Goal: Task Accomplishment & Management: Manage account settings

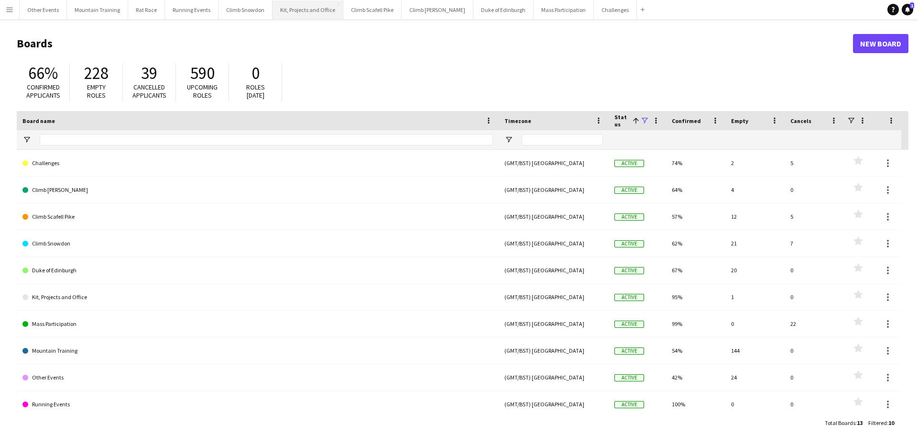
click at [308, 9] on button "Kit, Projects and Office Close" at bounding box center [308, 9] width 71 height 19
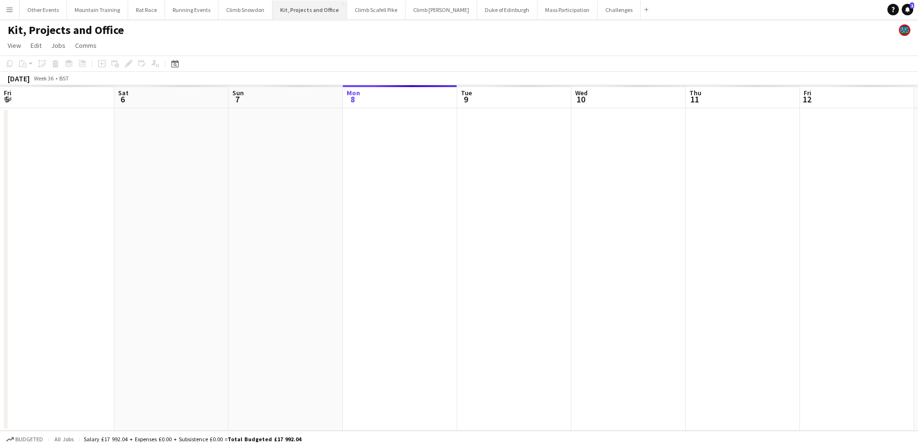
scroll to position [0, 229]
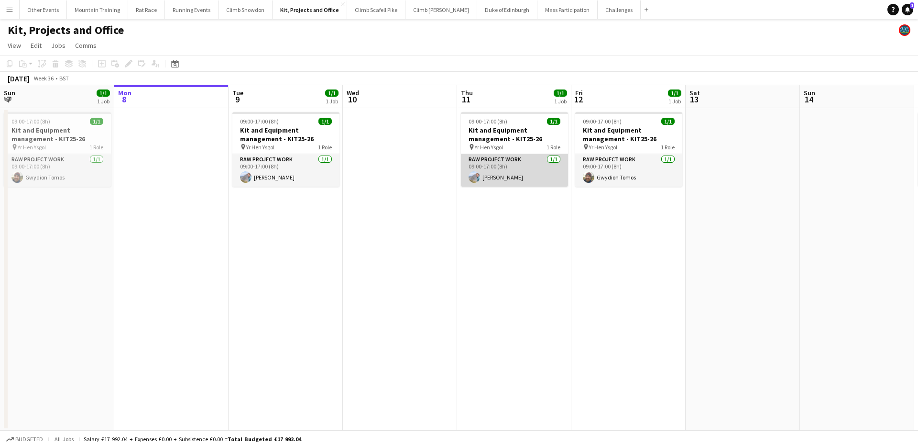
click at [521, 173] on app-card-role "RAW project work [DATE] 09:00-17:00 (8h) [PERSON_NAME]" at bounding box center [514, 170] width 107 height 33
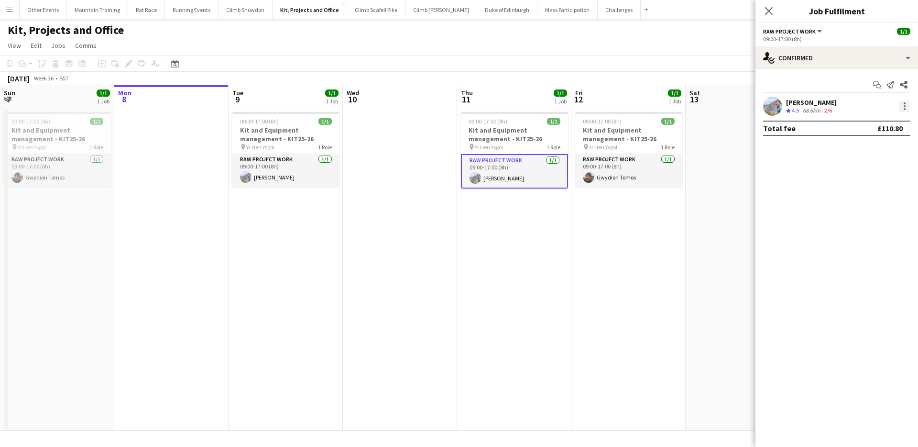
click at [903, 106] on div at bounding box center [904, 105] width 11 height 11
click at [864, 207] on button "Remove" at bounding box center [873, 215] width 75 height 23
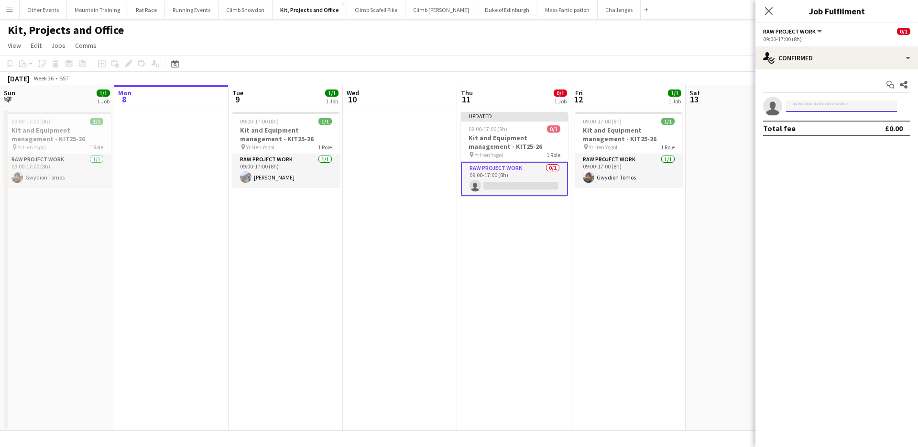
click at [843, 107] on input at bounding box center [841, 105] width 111 height 11
type input "****"
click at [839, 132] on span "[PHONE_NUMBER]" at bounding box center [842, 136] width 96 height 8
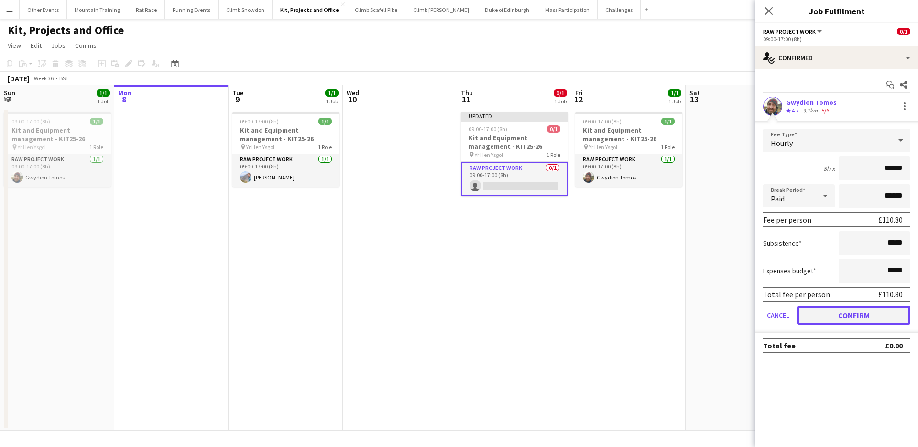
click at [848, 309] on button "Confirm" at bounding box center [853, 315] width 113 height 19
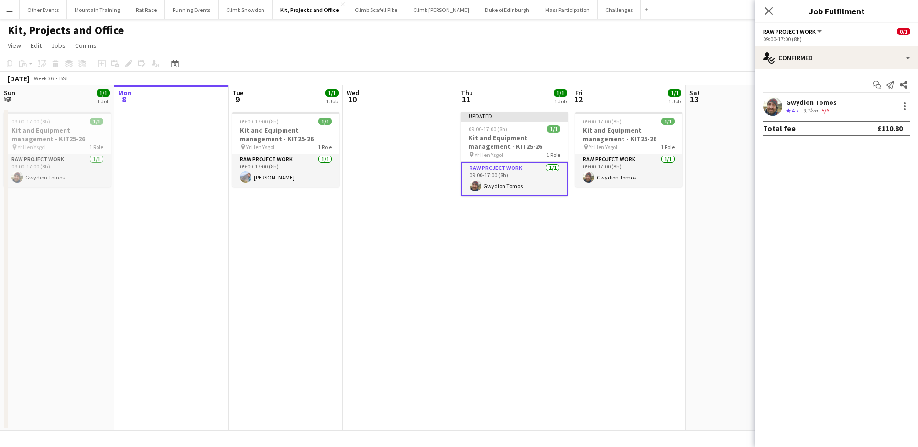
click at [589, 51] on app-page-menu "View Day view expanded Day view collapsed Month view Date picker Jump to [DATE]…" at bounding box center [459, 46] width 918 height 18
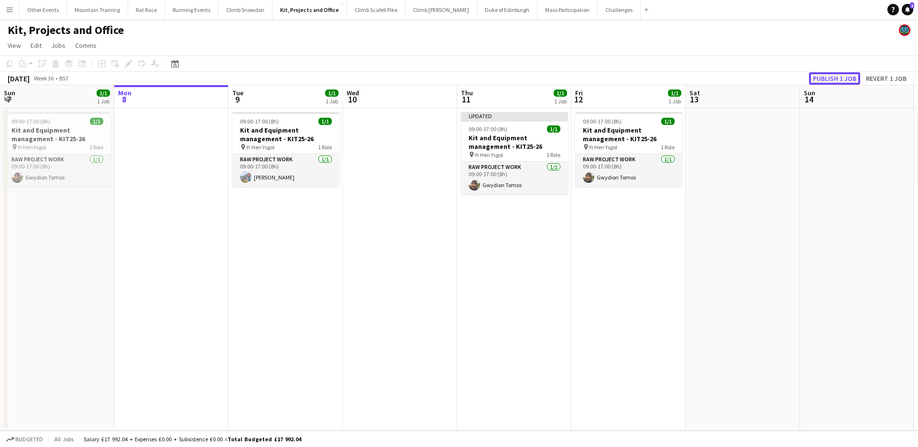
click at [826, 76] on button "Publish 1 job" at bounding box center [834, 78] width 51 height 12
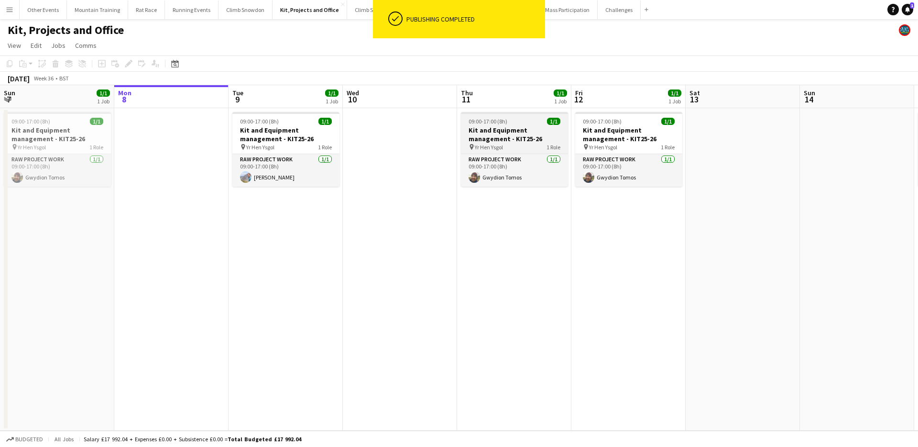
click at [506, 140] on h3 "Kit and Equipment management - KIT25-26" at bounding box center [514, 134] width 107 height 17
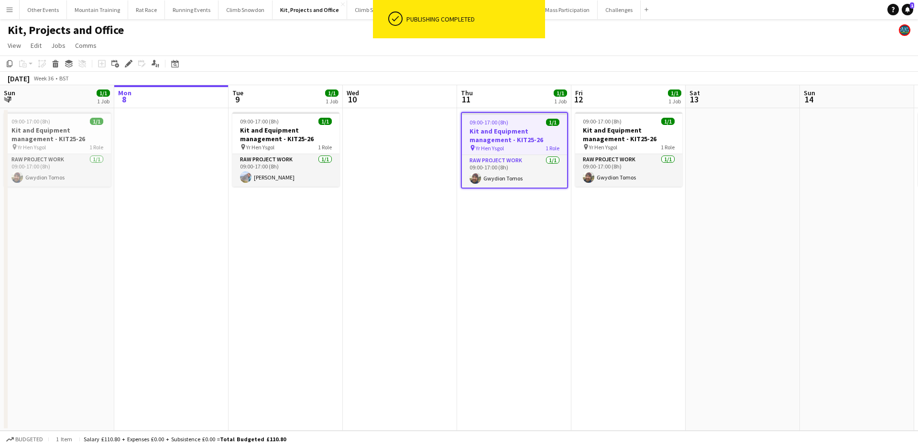
drag, startPoint x: 128, startPoint y: 62, endPoint x: 361, endPoint y: 66, distance: 232.5
click at [128, 62] on icon "Edit" at bounding box center [129, 64] width 8 height 8
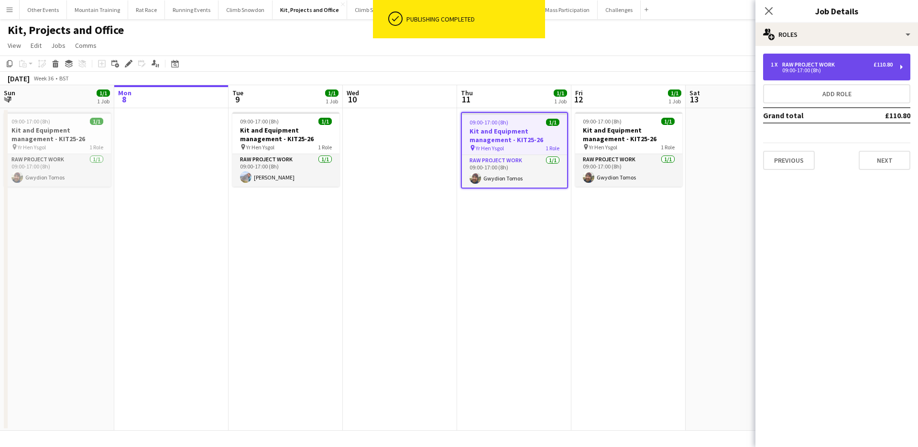
click at [827, 65] on div "RAW project work" at bounding box center [810, 64] width 56 height 7
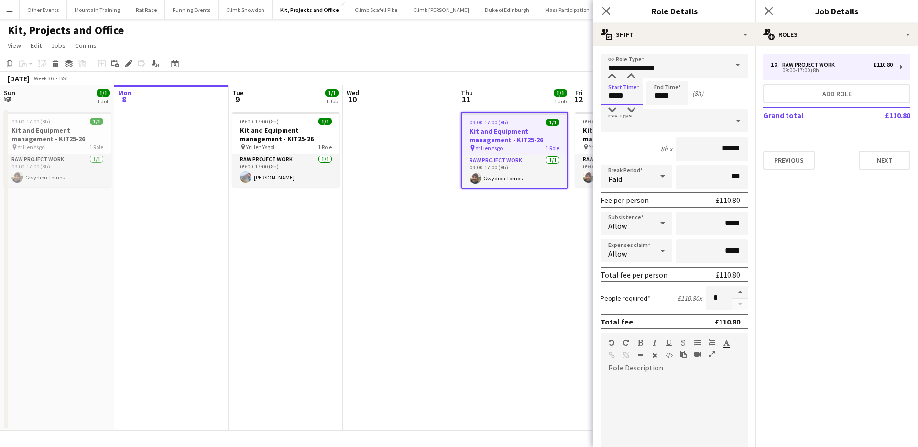
click at [610, 95] on input "*****" at bounding box center [622, 93] width 42 height 24
click at [614, 80] on div at bounding box center [612, 77] width 19 height 10
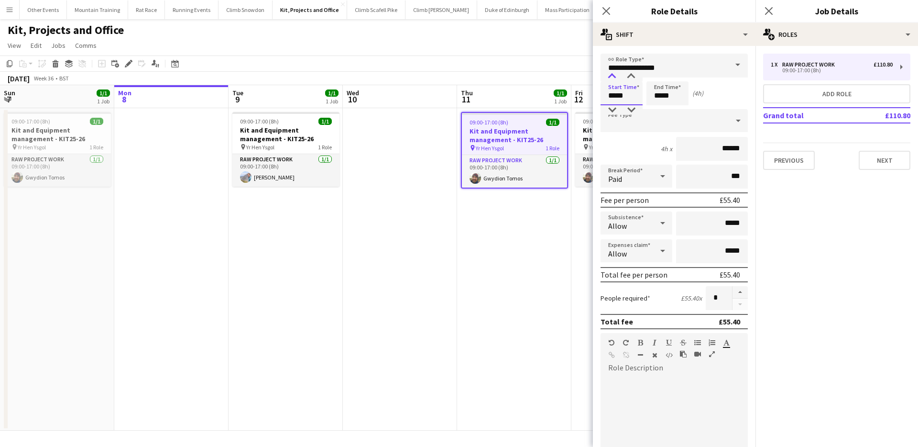
type input "*****"
click at [614, 80] on div at bounding box center [612, 77] width 19 height 10
click at [531, 65] on app-toolbar "Copy Paste Paste Command V Paste with crew Command Shift V Paste linked Job [GE…" at bounding box center [459, 63] width 918 height 16
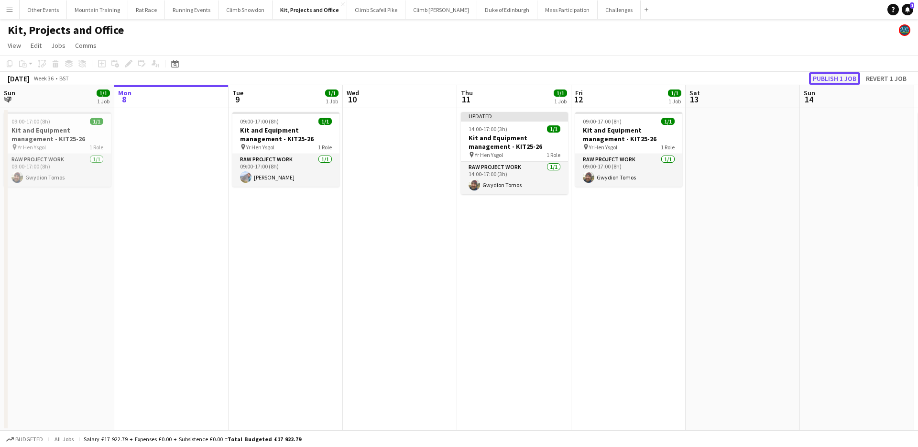
click at [840, 76] on button "Publish 1 job" at bounding box center [834, 78] width 51 height 12
